Goal: Task Accomplishment & Management: Manage account settings

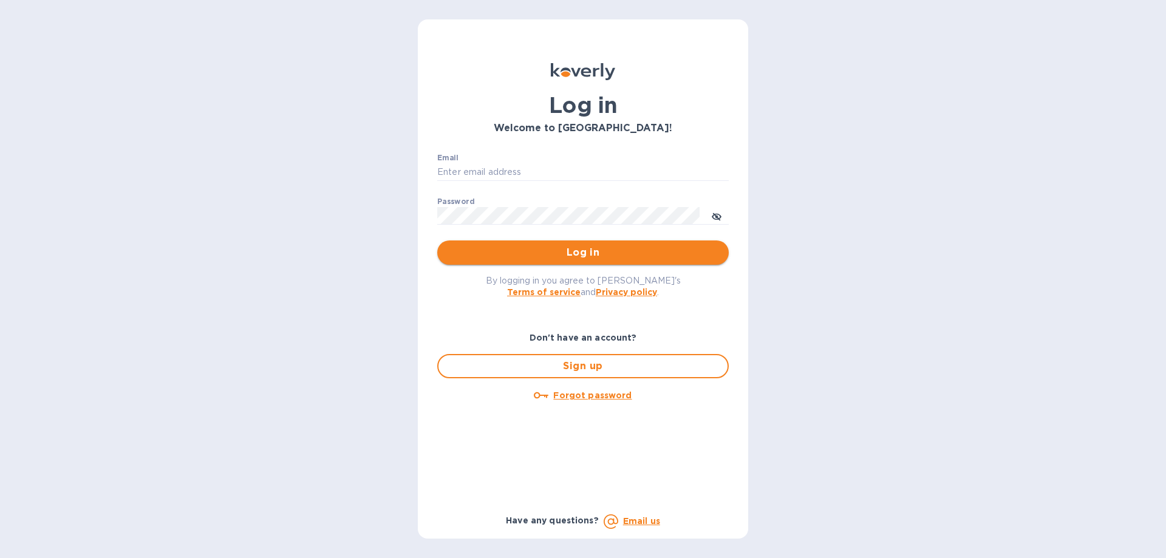
type input "[PERSON_NAME][EMAIL_ADDRESS][DOMAIN_NAME]"
click at [597, 256] on span "Log in" at bounding box center [583, 252] width 272 height 15
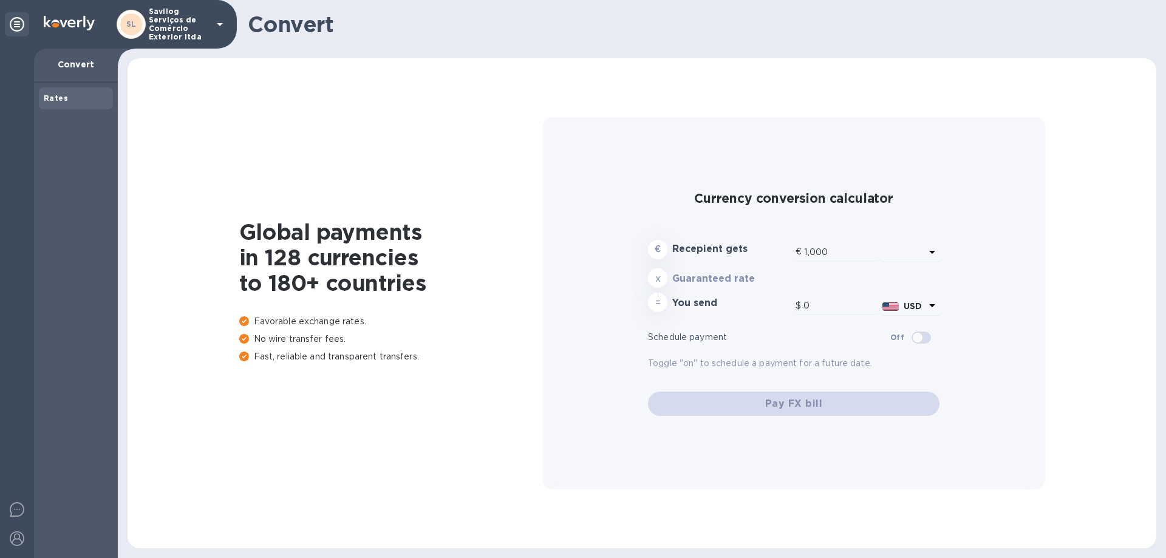
type input "1,175.46"
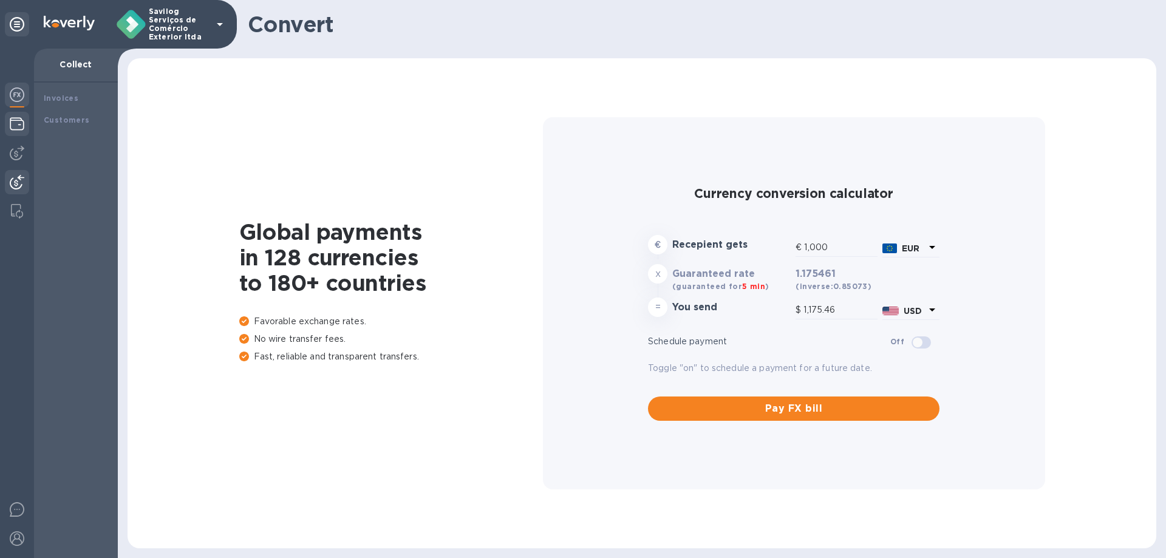
click at [28, 127] on div at bounding box center [17, 125] width 24 height 27
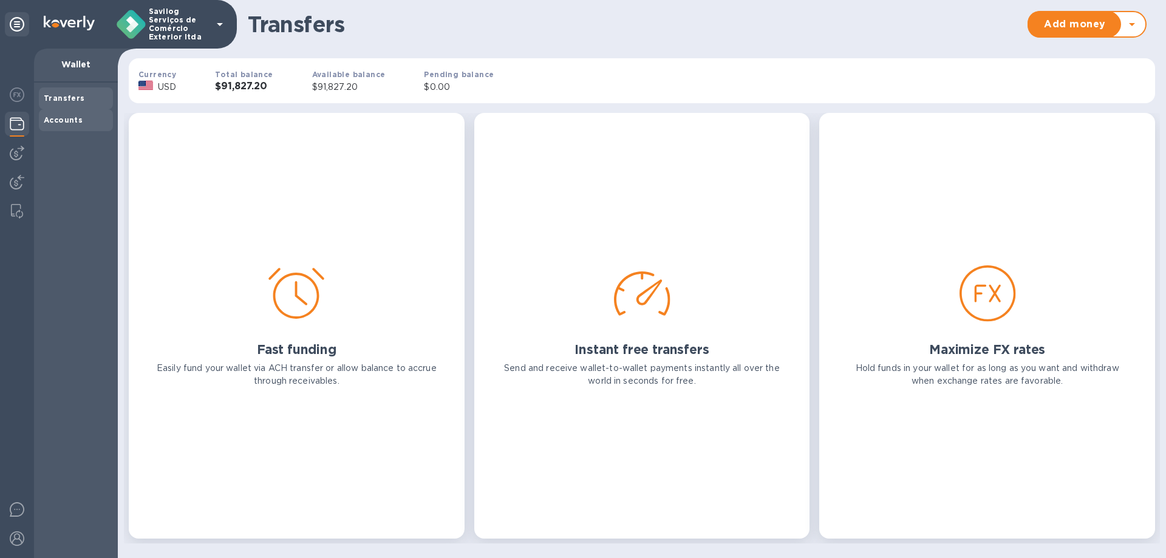
click at [62, 117] on b "Accounts" at bounding box center [63, 119] width 39 height 9
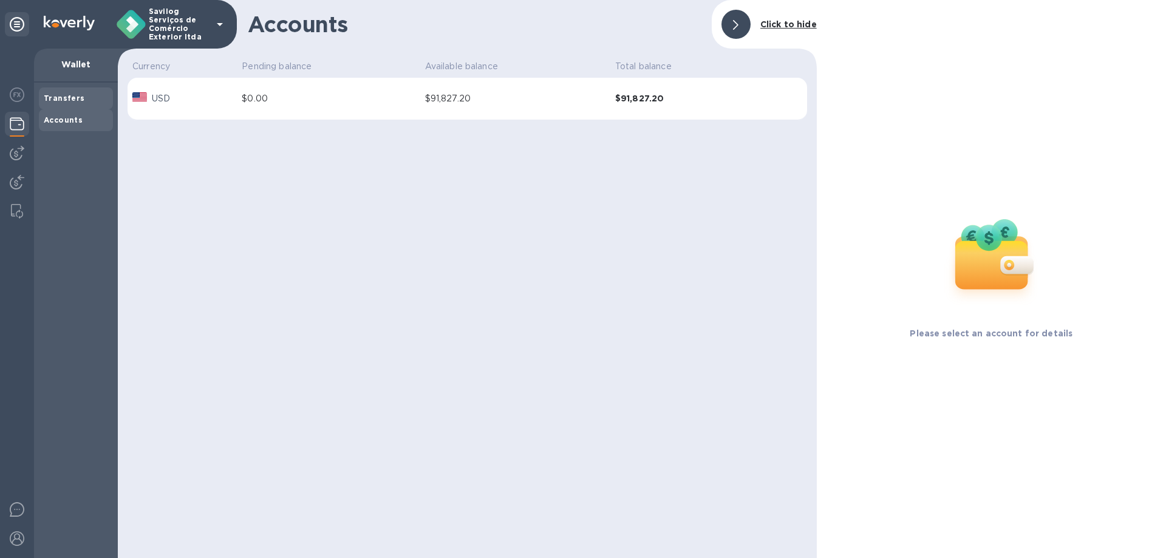
click at [63, 99] on b "Transfers" at bounding box center [64, 98] width 41 height 9
